Goal: Use online tool/utility: Utilize a website feature to perform a specific function

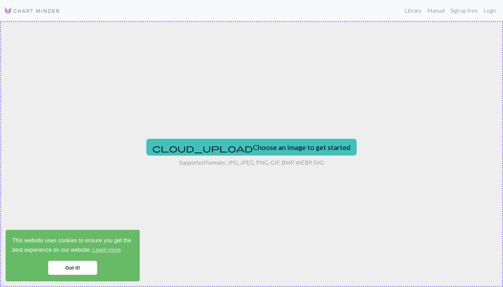
click at [61, 61] on div "cloud_upload Choose an image to get started Supported formats: JPG, JPEG, PNG, …" at bounding box center [251, 154] width 503 height 266
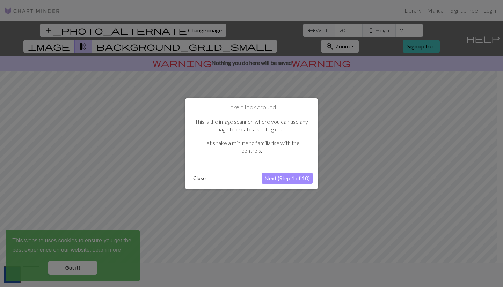
click at [282, 179] on button "Next (Step 1 of 10)" at bounding box center [286, 178] width 51 height 11
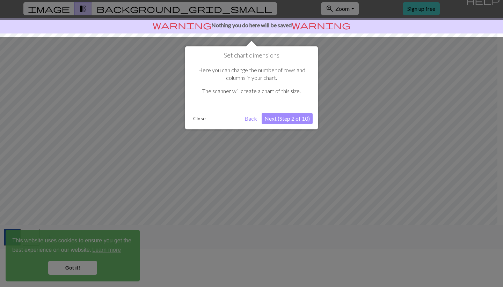
scroll to position [51, 0]
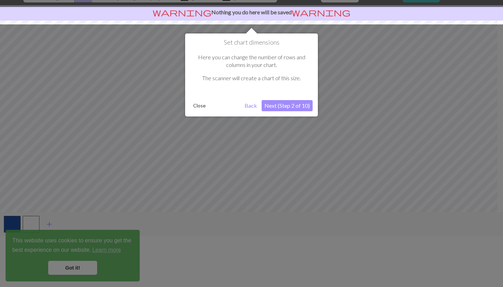
click at [268, 110] on button "Next (Step 2 of 10)" at bounding box center [286, 105] width 51 height 11
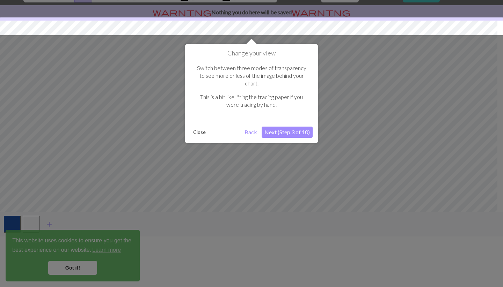
scroll to position [61, 0]
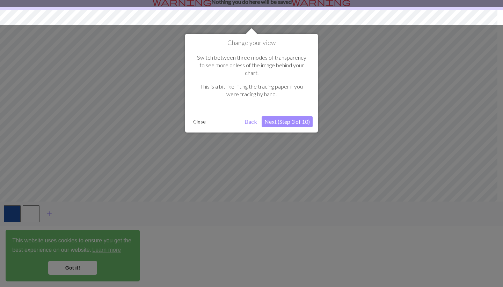
click at [271, 119] on button "Next (Step 3 of 10)" at bounding box center [286, 121] width 51 height 11
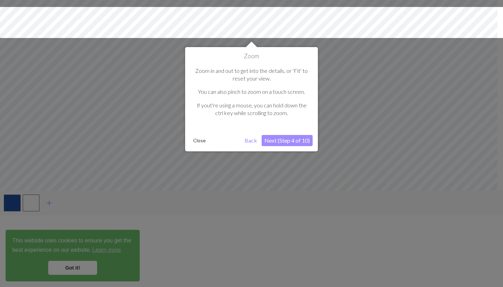
click at [271, 117] on p "If yout're using a mouse, you can hold down the ctrl key while scrolling to zoo…" at bounding box center [251, 110] width 115 height 16
click at [279, 143] on button "Next (Step 4 of 10)" at bounding box center [286, 140] width 51 height 11
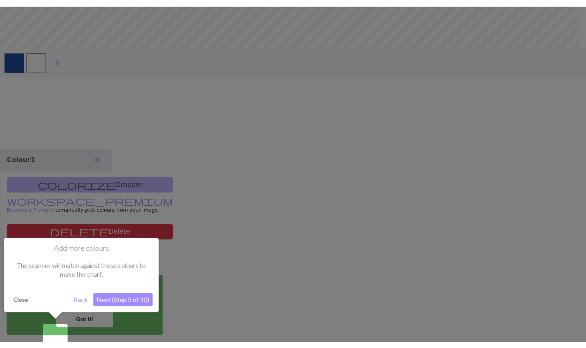
scroll to position [165, 0]
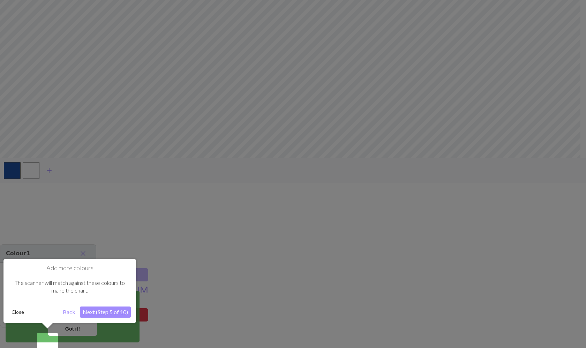
click at [107, 287] on button "Next (Step 5 of 10)" at bounding box center [105, 312] width 51 height 11
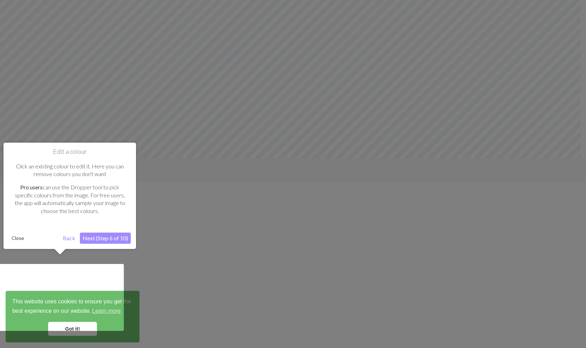
click at [107, 287] on div at bounding box center [60, 297] width 127 height 67
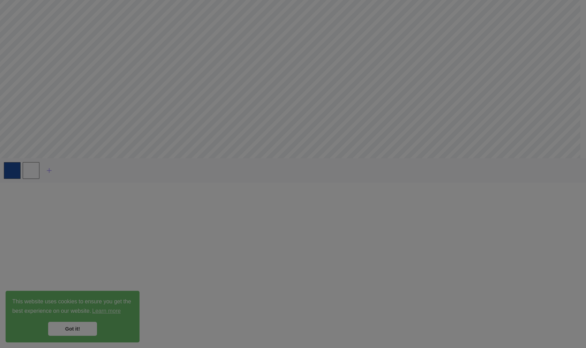
scroll to position [40, 0]
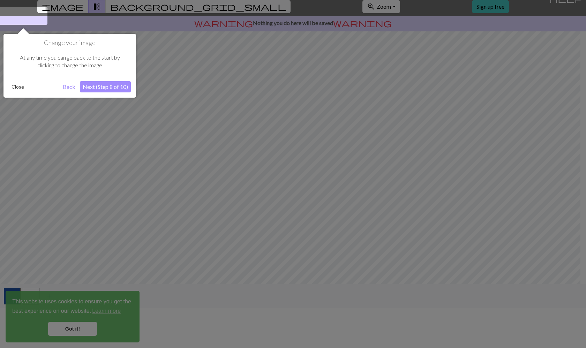
click at [91, 151] on div at bounding box center [293, 217] width 586 height 514
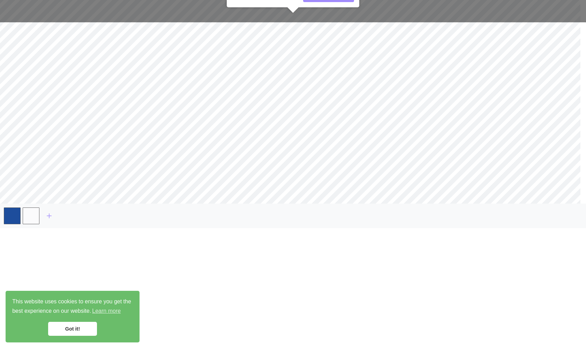
scroll to position [135, 0]
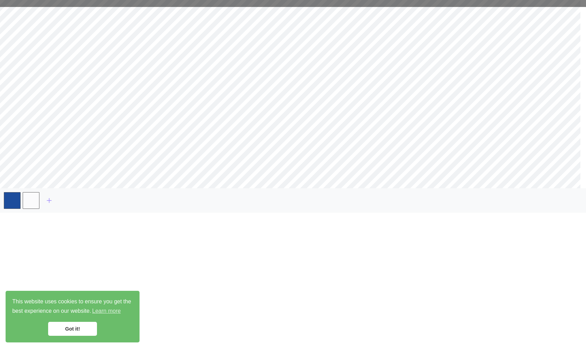
click at [59, 287] on div at bounding box center [293, 185] width 588 height 356
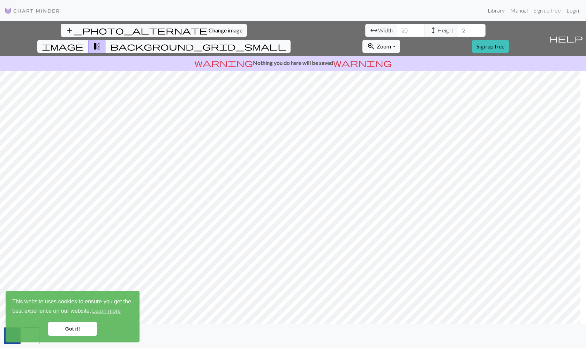
click at [59, 287] on link "Got it!" at bounding box center [72, 329] width 49 height 14
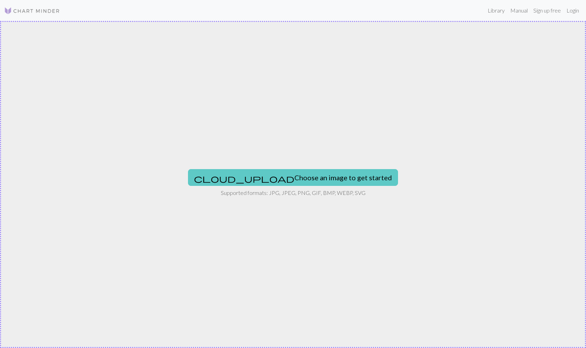
click at [188, 169] on button "cloud_upload Choose an image to get started" at bounding box center [293, 177] width 210 height 17
click at [316, 175] on button "cloud_upload Choose an image to get started" at bounding box center [293, 177] width 210 height 17
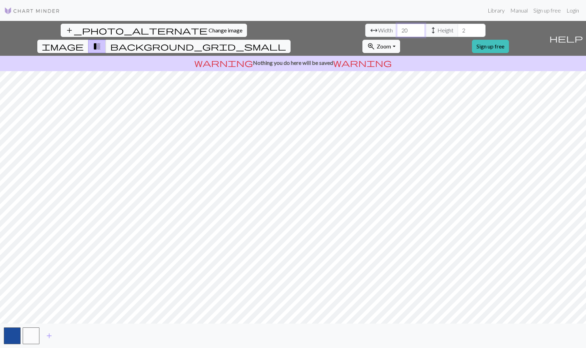
click at [397, 29] on input "20" at bounding box center [411, 30] width 28 height 13
click at [397, 29] on input "21" at bounding box center [411, 30] width 28 height 13
click at [397, 29] on input "22" at bounding box center [411, 30] width 28 height 13
click at [397, 29] on input "23" at bounding box center [411, 30] width 28 height 13
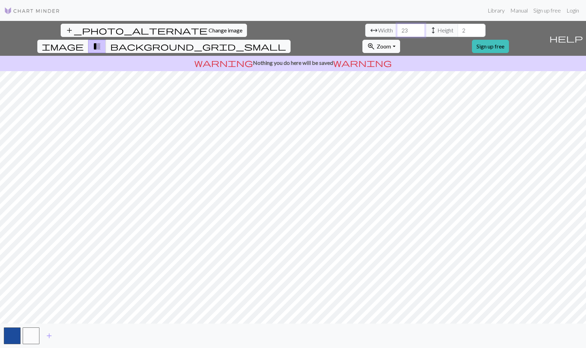
click at [397, 33] on input "23" at bounding box center [411, 30] width 28 height 13
click at [397, 29] on input "111" at bounding box center [411, 30] width 28 height 13
drag, startPoint x: 180, startPoint y: 29, endPoint x: 104, endPoint y: 27, distance: 76.5
click at [104, 28] on div "add_photo_alternate Change image arrow_range Width 111 height Height 2 image tr…" at bounding box center [273, 38] width 547 height 35
type input "100"
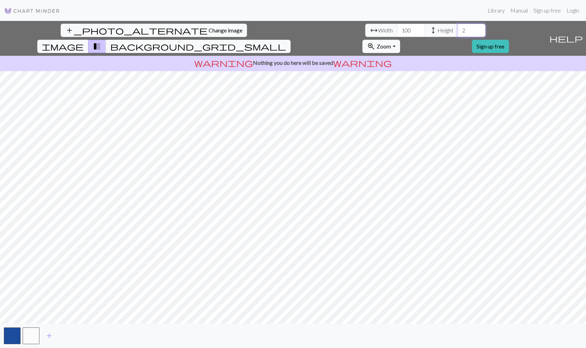
drag, startPoint x: 239, startPoint y: 31, endPoint x: 189, endPoint y: 32, distance: 50.6
click at [397, 32] on input "100" at bounding box center [411, 30] width 28 height 13
type input "100"
click at [397, 31] on input "100" at bounding box center [411, 30] width 28 height 13
click at [397, 29] on input "101" at bounding box center [411, 30] width 28 height 13
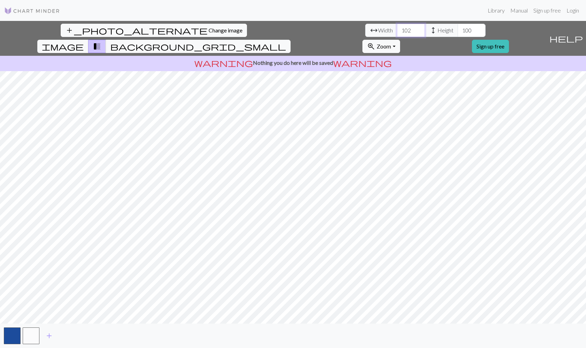
click at [397, 29] on input "102" at bounding box center [411, 30] width 28 height 13
click at [397, 29] on input "103" at bounding box center [411, 30] width 28 height 13
click at [397, 29] on input "104" at bounding box center [411, 30] width 28 height 13
click at [397, 29] on input "105" at bounding box center [411, 30] width 28 height 13
click at [397, 29] on input "106" at bounding box center [411, 30] width 28 height 13
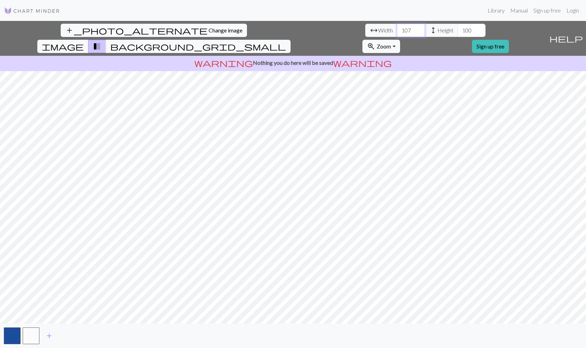
click at [397, 29] on input "107" at bounding box center [411, 30] width 28 height 13
click at [397, 29] on input "108" at bounding box center [411, 30] width 28 height 13
click at [397, 29] on input "109" at bounding box center [411, 30] width 28 height 13
click at [397, 29] on input "110" at bounding box center [411, 30] width 28 height 13
click at [397, 29] on input "111" at bounding box center [411, 30] width 28 height 13
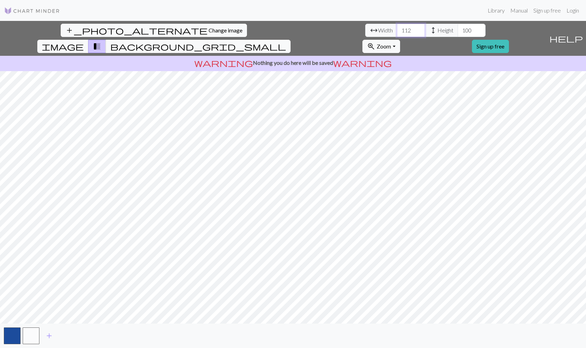
click at [397, 29] on input "112" at bounding box center [411, 30] width 28 height 13
click at [397, 29] on input "113" at bounding box center [411, 30] width 28 height 13
click at [397, 29] on input "114" at bounding box center [411, 30] width 28 height 13
click at [397, 29] on input "115" at bounding box center [411, 30] width 28 height 13
click at [397, 29] on input "116" at bounding box center [411, 30] width 28 height 13
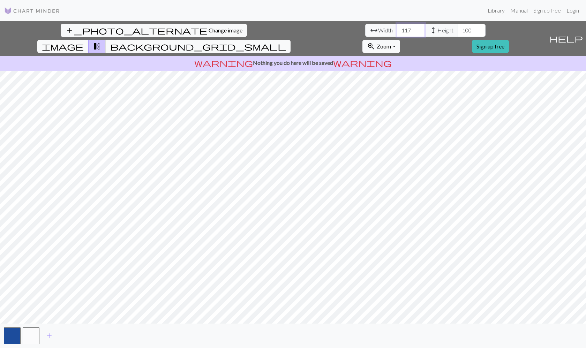
click at [397, 29] on input "117" at bounding box center [411, 30] width 28 height 13
click at [397, 29] on input "118" at bounding box center [411, 30] width 28 height 13
click at [397, 29] on input "119" at bounding box center [411, 30] width 28 height 13
click at [397, 29] on input "120" at bounding box center [411, 30] width 28 height 13
click at [397, 29] on input "121" at bounding box center [411, 30] width 28 height 13
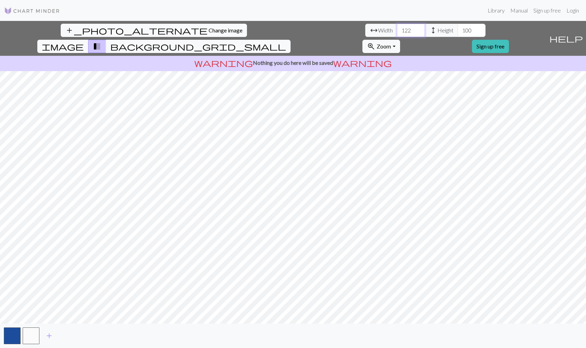
click at [397, 29] on input "122" at bounding box center [411, 30] width 28 height 13
click at [397, 29] on input "123" at bounding box center [411, 30] width 28 height 13
click at [397, 29] on input "124" at bounding box center [411, 30] width 28 height 13
click at [397, 29] on input "125" at bounding box center [411, 30] width 28 height 13
click at [397, 29] on input "126" at bounding box center [411, 30] width 28 height 13
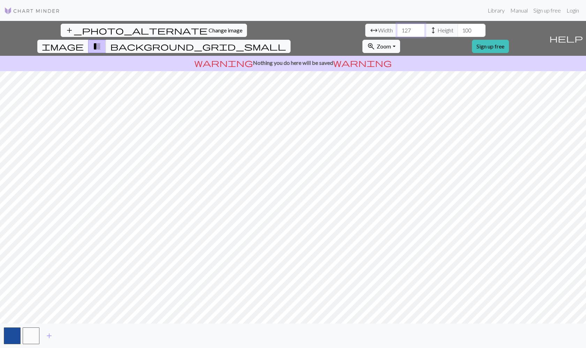
click at [397, 29] on input "127" at bounding box center [411, 30] width 28 height 13
click at [397, 29] on input "128" at bounding box center [411, 30] width 28 height 13
click at [397, 29] on input "129" at bounding box center [411, 30] width 28 height 13
click at [397, 29] on input "130" at bounding box center [411, 30] width 28 height 13
click at [397, 29] on input "131" at bounding box center [411, 30] width 28 height 13
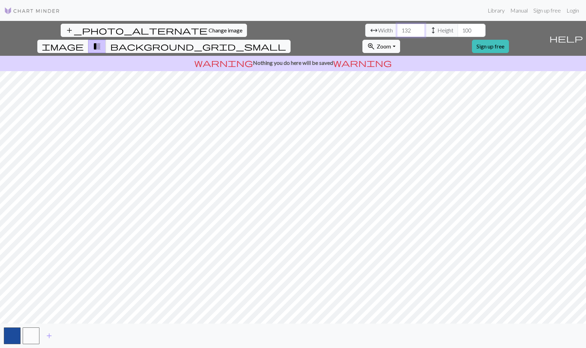
click at [397, 29] on input "132" at bounding box center [411, 30] width 28 height 13
click at [397, 29] on input "133" at bounding box center [411, 30] width 28 height 13
click at [397, 29] on input "134" at bounding box center [411, 30] width 28 height 13
click at [397, 29] on input "135" at bounding box center [411, 30] width 28 height 13
click at [397, 29] on input "136" at bounding box center [411, 30] width 28 height 13
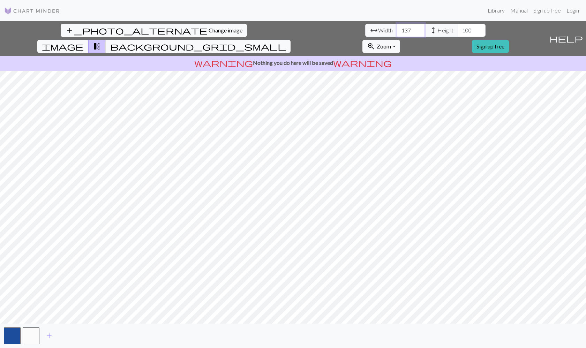
click at [397, 29] on input "137" at bounding box center [411, 30] width 28 height 13
click at [397, 29] on input "138" at bounding box center [411, 30] width 28 height 13
click at [397, 29] on input "139" at bounding box center [411, 30] width 28 height 13
click at [397, 29] on input "140" at bounding box center [411, 30] width 28 height 13
click at [397, 29] on input "141" at bounding box center [411, 30] width 28 height 13
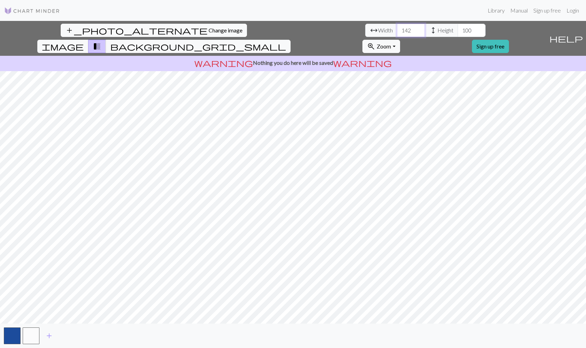
click at [397, 28] on input "142" at bounding box center [411, 30] width 28 height 13
click at [397, 28] on input "143" at bounding box center [411, 30] width 28 height 13
click at [397, 28] on input "144" at bounding box center [411, 30] width 28 height 13
click at [397, 28] on input "145" at bounding box center [411, 30] width 28 height 13
click at [397, 28] on input "146" at bounding box center [411, 30] width 28 height 13
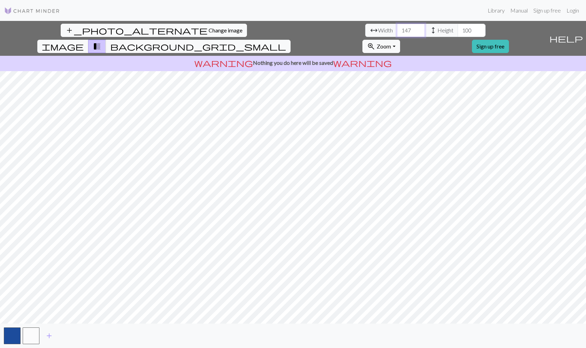
click at [397, 28] on input "147" at bounding box center [411, 30] width 28 height 13
click at [397, 28] on input "148" at bounding box center [411, 30] width 28 height 13
click at [397, 28] on input "149" at bounding box center [411, 30] width 28 height 13
click at [397, 28] on input "150" at bounding box center [411, 30] width 28 height 13
click at [397, 28] on input "151" at bounding box center [411, 30] width 28 height 13
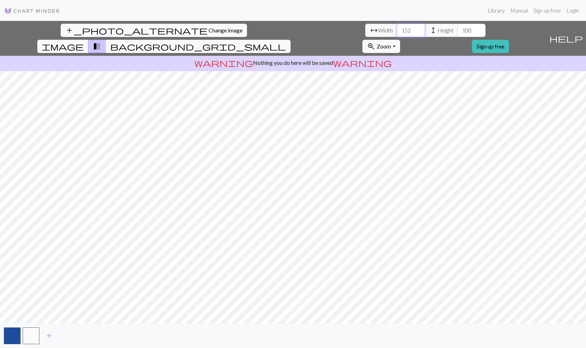
click at [397, 28] on input "152" at bounding box center [411, 30] width 28 height 13
click at [397, 28] on input "153" at bounding box center [411, 30] width 28 height 13
click at [397, 28] on input "154" at bounding box center [411, 30] width 28 height 13
click at [397, 28] on input "155" at bounding box center [411, 30] width 28 height 13
click at [397, 28] on input "156" at bounding box center [411, 30] width 28 height 13
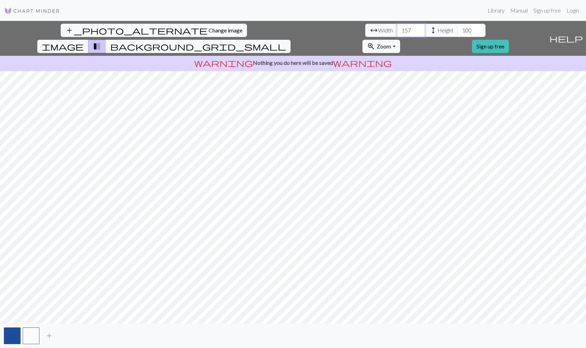
click at [397, 28] on input "157" at bounding box center [411, 30] width 28 height 13
click at [397, 28] on input "158" at bounding box center [411, 30] width 28 height 13
click at [397, 28] on input "159" at bounding box center [411, 30] width 28 height 13
click at [397, 28] on input "160" at bounding box center [411, 30] width 28 height 13
drag, startPoint x: 180, startPoint y: 31, endPoint x: 144, endPoint y: 28, distance: 36.4
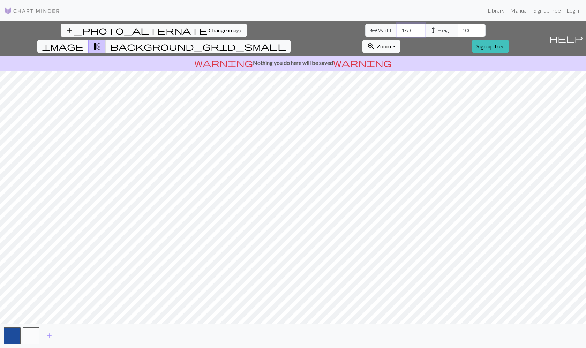
click at [365, 28] on div "arrow_range Width 160 height Height 100" at bounding box center [425, 30] width 120 height 13
type input "4"
click at [458, 28] on input "100" at bounding box center [472, 30] width 28 height 13
type input "400"
click at [397, 29] on input "number" at bounding box center [411, 30] width 28 height 13
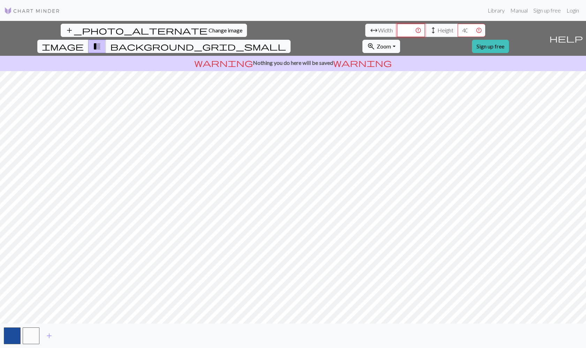
click at [397, 31] on input "number" at bounding box center [411, 30] width 28 height 13
type input "300"
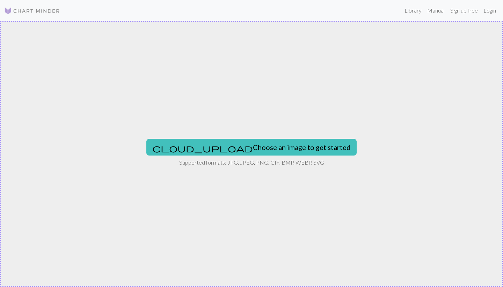
click at [265, 139] on div "cloud_upload Choose an image to get started" at bounding box center [251, 147] width 210 height 17
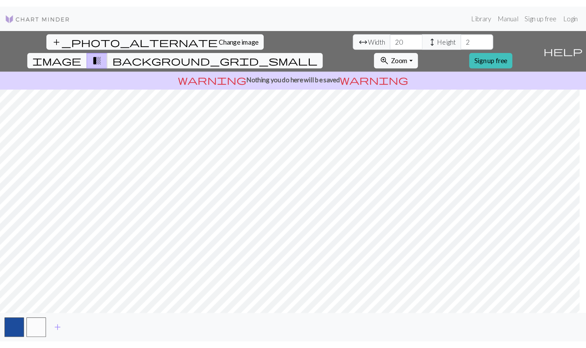
scroll to position [165, 0]
